Goal: Find specific page/section: Find specific page/section

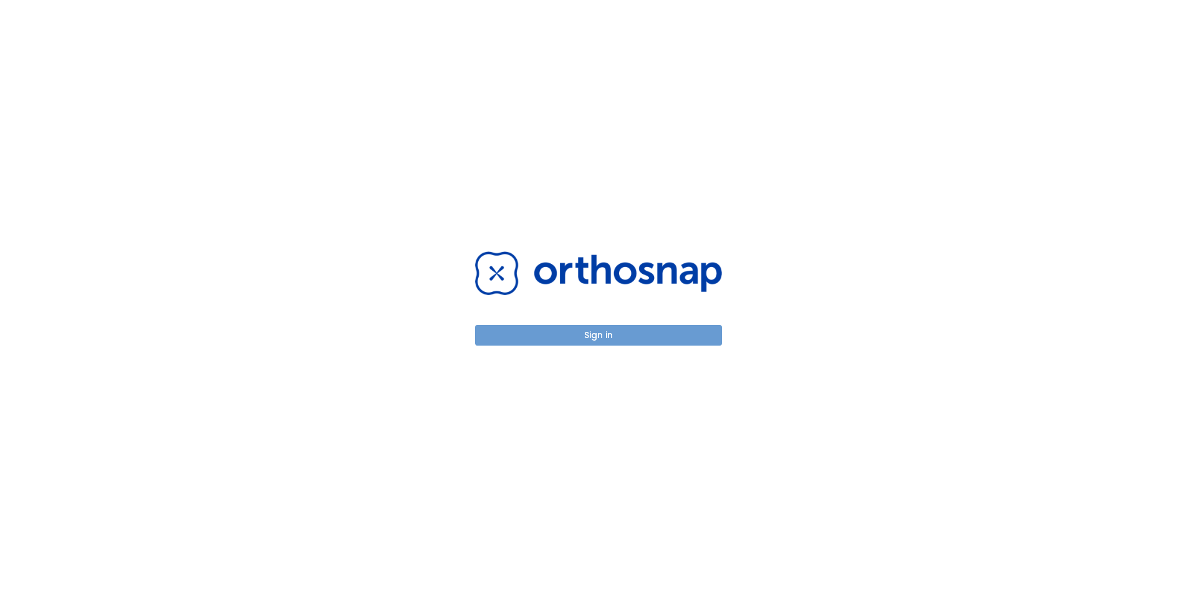
click at [591, 331] on button "Sign in" at bounding box center [598, 335] width 247 height 21
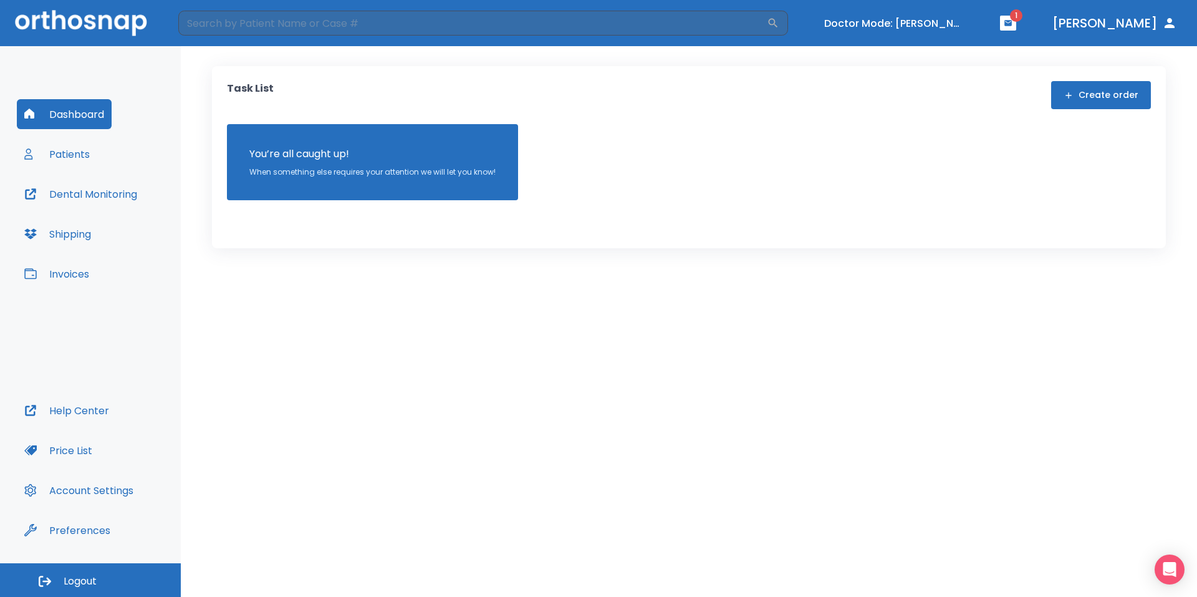
click at [66, 159] on button "Patients" at bounding box center [57, 154] width 80 height 30
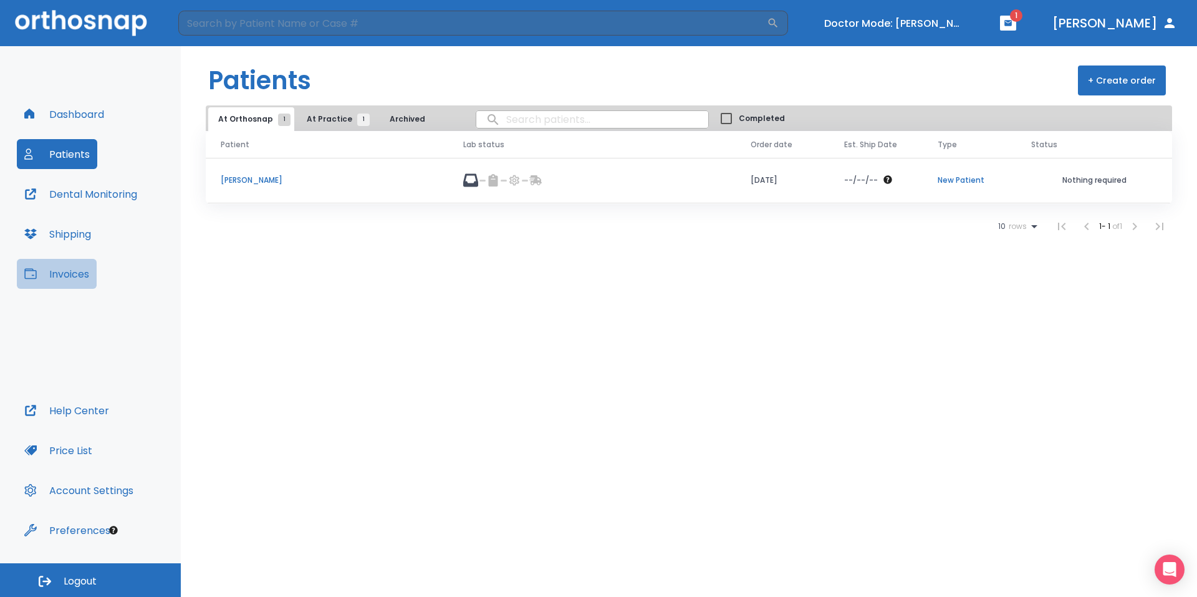
click at [85, 272] on button "Invoices" at bounding box center [57, 274] width 80 height 30
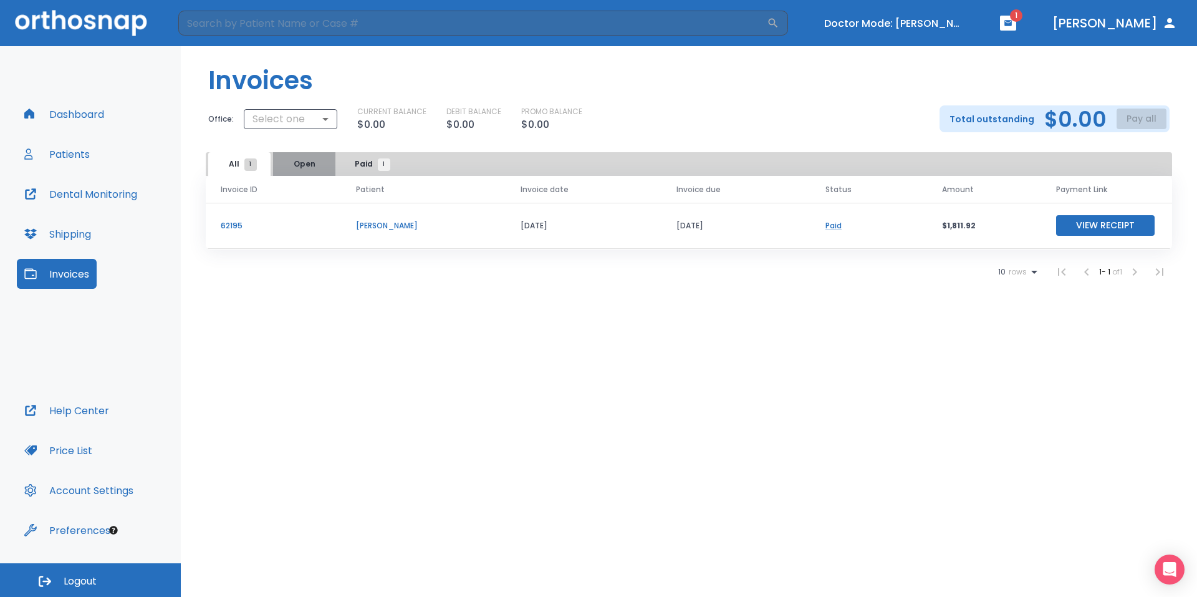
click at [297, 162] on button "Open" at bounding box center [304, 164] width 62 height 24
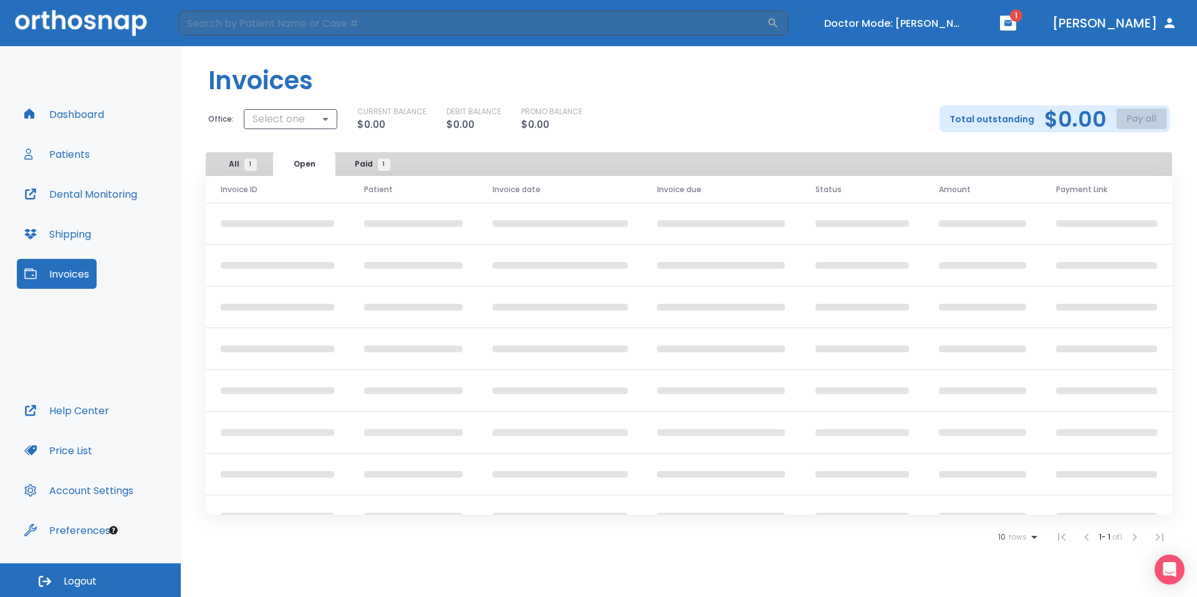
click at [362, 164] on span "Paid 1" at bounding box center [369, 163] width 29 height 11
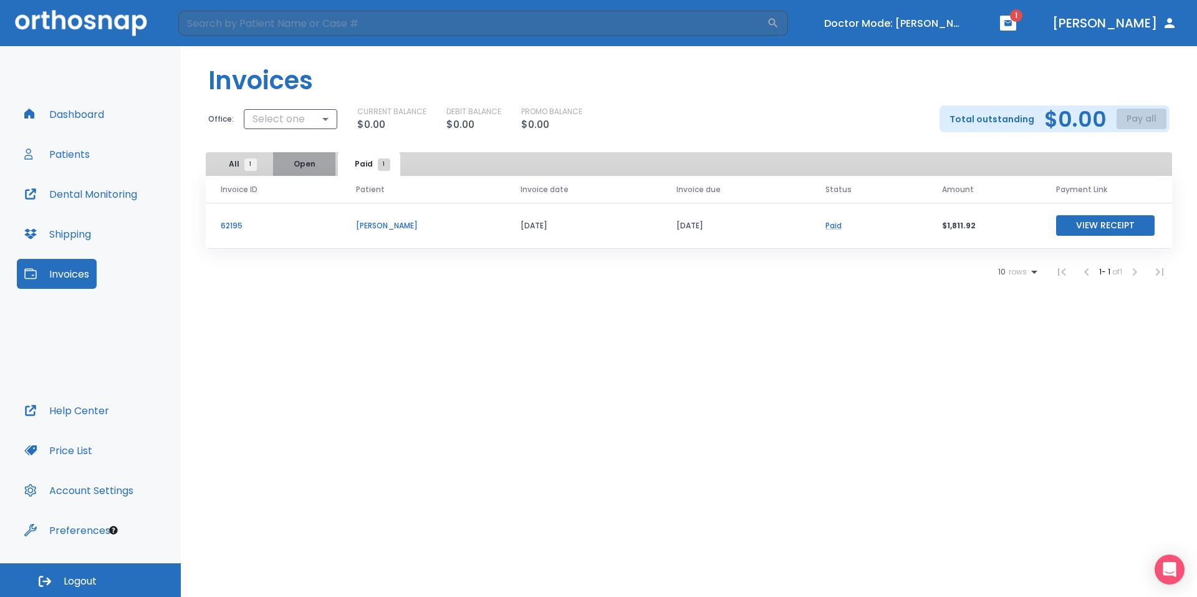
click at [316, 156] on button "Open" at bounding box center [304, 164] width 62 height 24
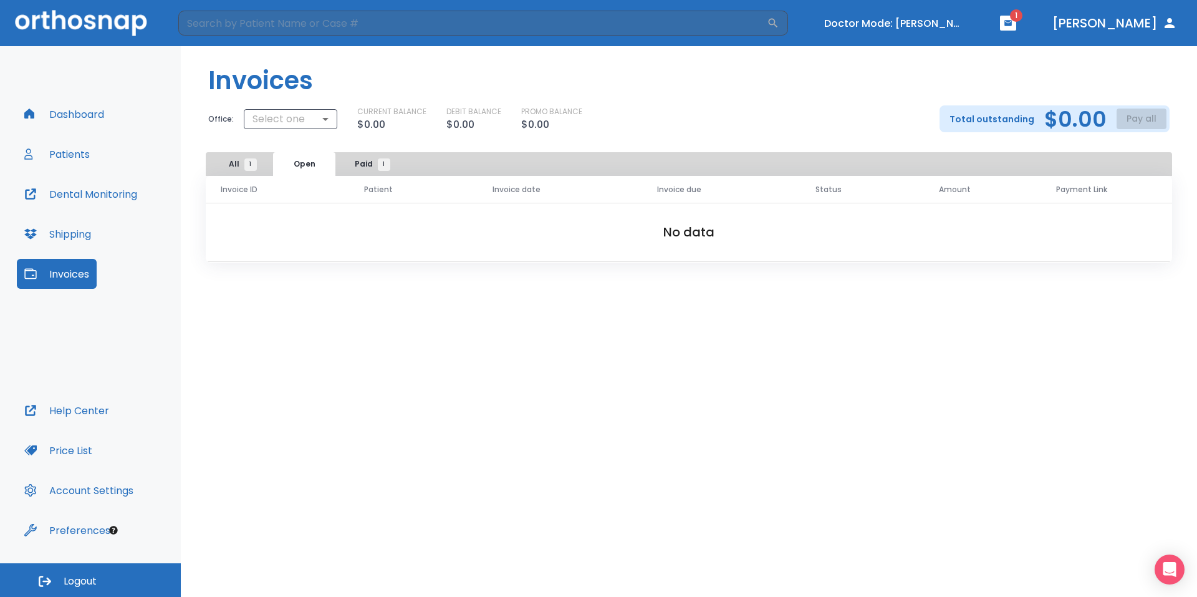
click at [248, 165] on span "1" at bounding box center [250, 164] width 12 height 12
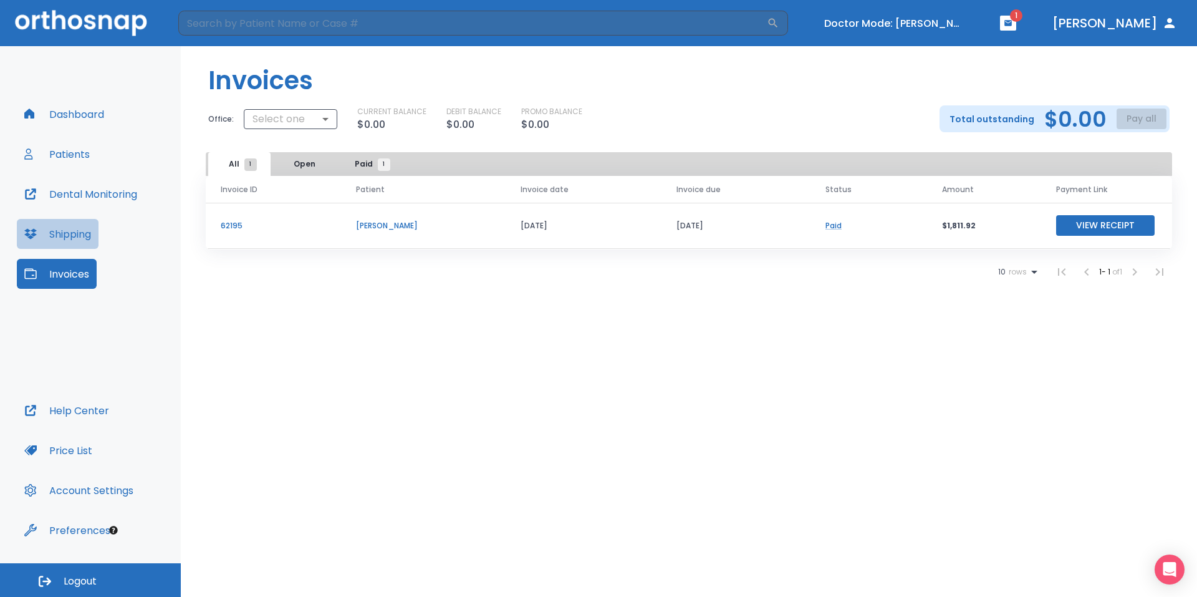
click at [82, 234] on button "Shipping" at bounding box center [58, 234] width 82 height 30
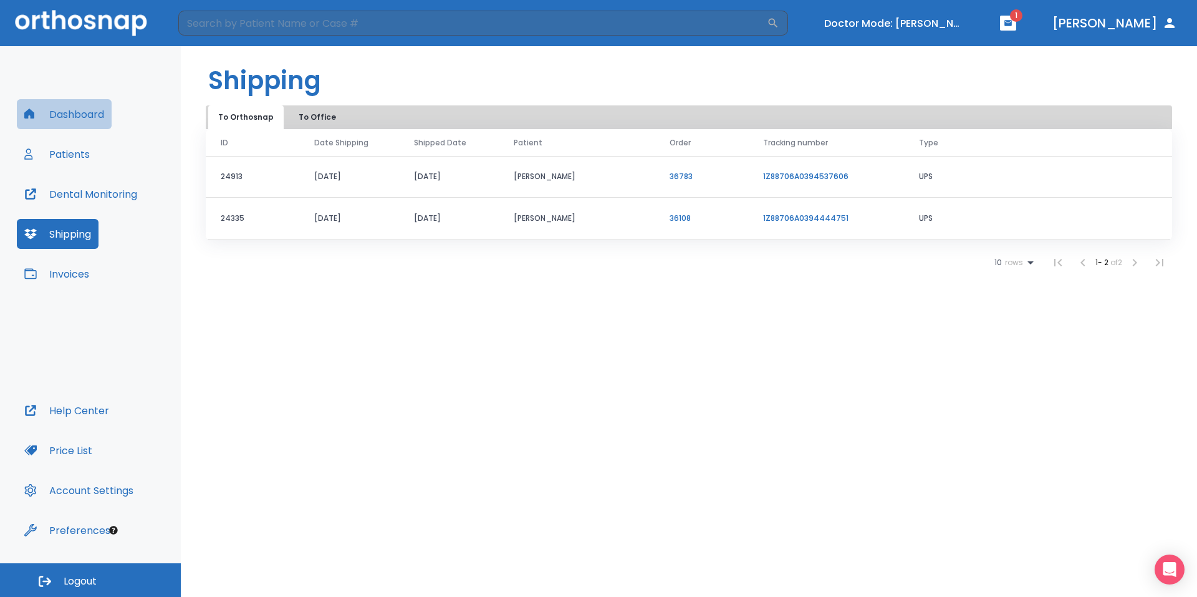
click at [70, 120] on button "Dashboard" at bounding box center [64, 114] width 95 height 30
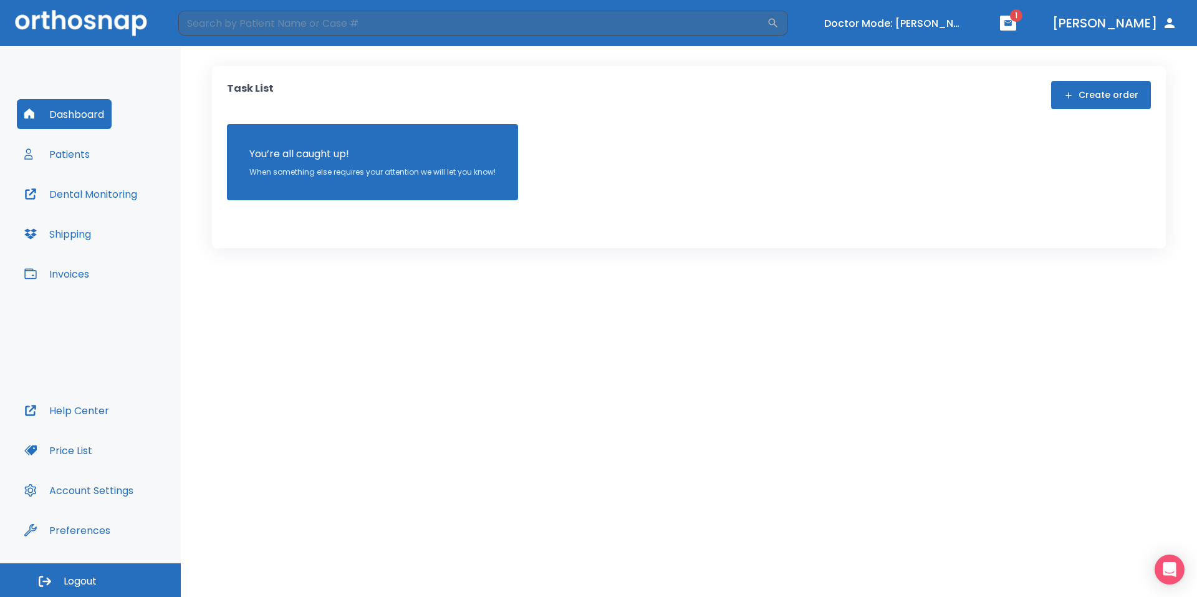
click at [74, 151] on button "Patients" at bounding box center [57, 154] width 80 height 30
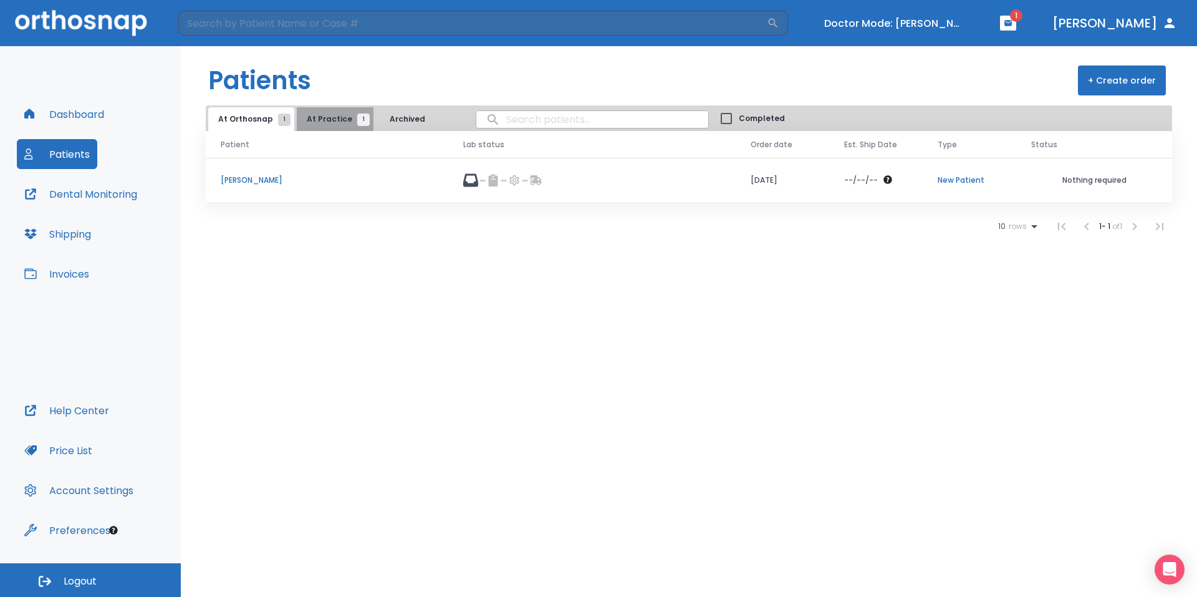
click at [347, 127] on button "At Practice 1" at bounding box center [335, 119] width 77 height 24
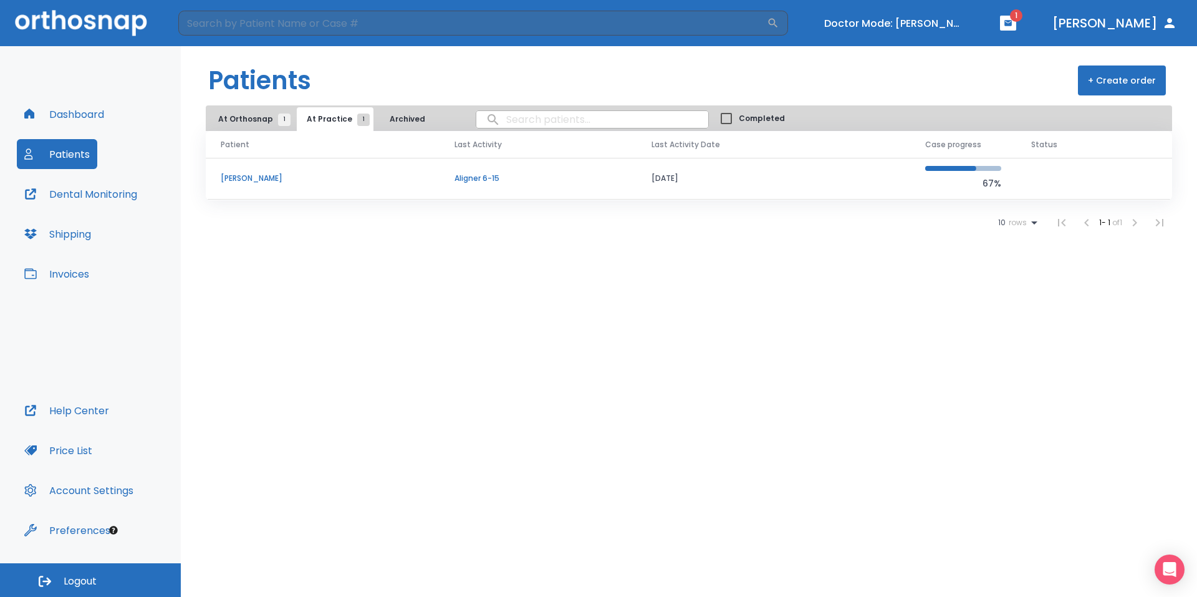
click at [70, 274] on button "Invoices" at bounding box center [57, 274] width 80 height 30
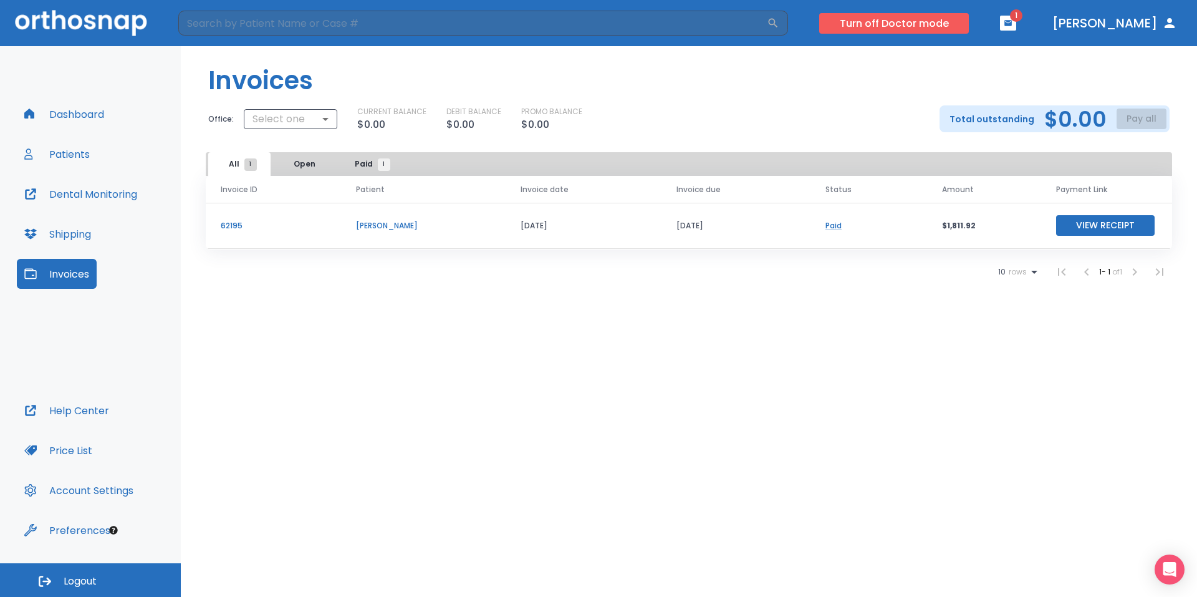
click at [889, 22] on button "Turn off Doctor mode" at bounding box center [894, 23] width 150 height 21
